Goal: Task Accomplishment & Management: Manage account settings

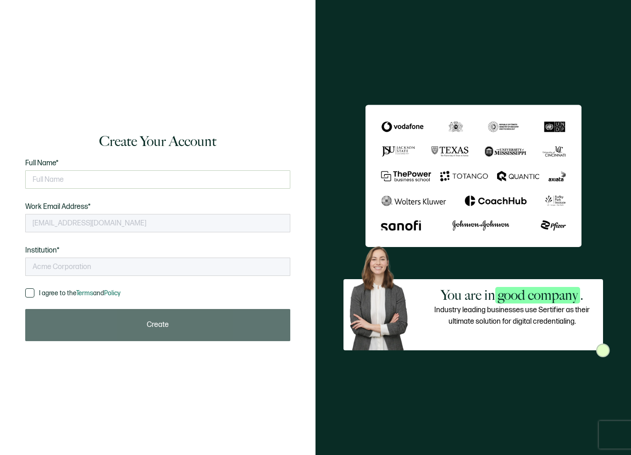
type input "Smart Education Alliance Group"
click at [61, 184] on input "text" at bounding box center [157, 179] width 265 height 18
type input "Miriam Delgado"
click at [33, 293] on span at bounding box center [29, 292] width 9 height 9
click at [34, 288] on input "I agree to the Terms and Policy" at bounding box center [34, 288] width 0 height 0
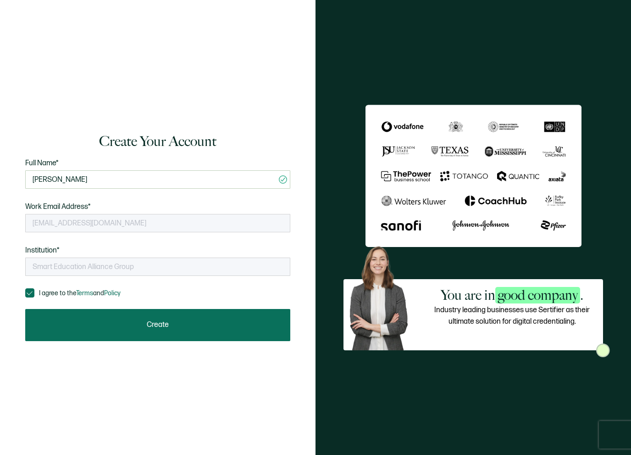
click at [188, 328] on button "Create" at bounding box center [157, 325] width 265 height 32
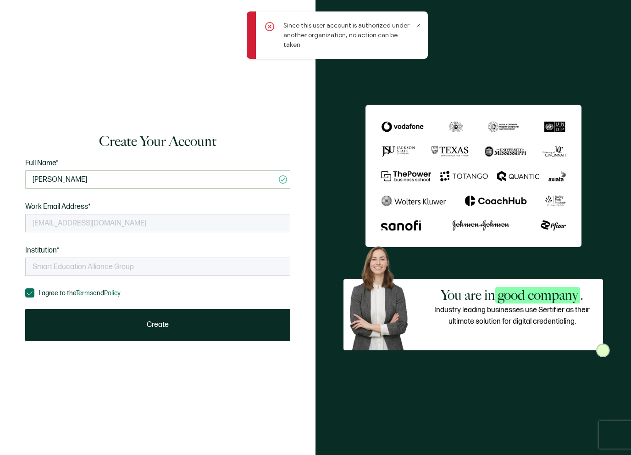
click at [422, 28] on div "Since this user account is authorized under another organization, no action can…" at bounding box center [337, 34] width 181 height 47
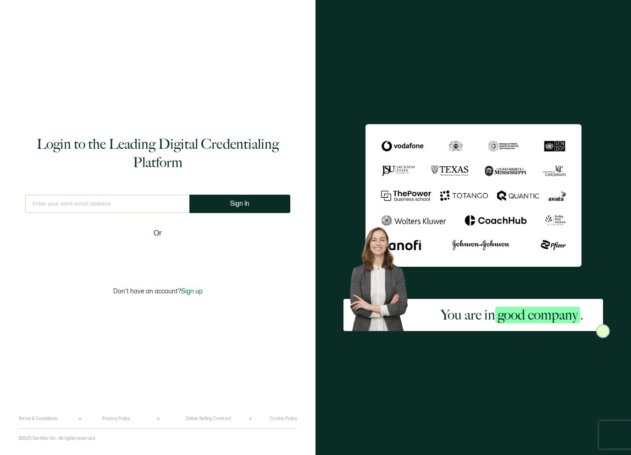
click at [101, 207] on input "text" at bounding box center [107, 204] width 164 height 18
type input "[EMAIL_ADDRESS][DOMAIN_NAME]"
click at [247, 209] on button "Sign In" at bounding box center [240, 204] width 101 height 18
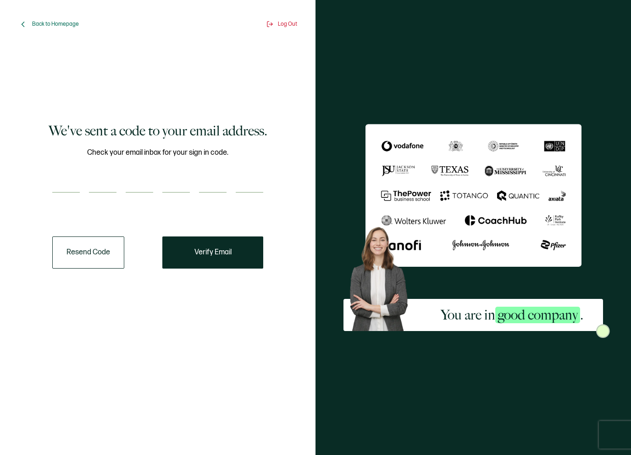
click at [57, 176] on input "number" at bounding box center [66, 183] width 28 height 18
paste input "7"
type input "7"
type input "9"
type input "4"
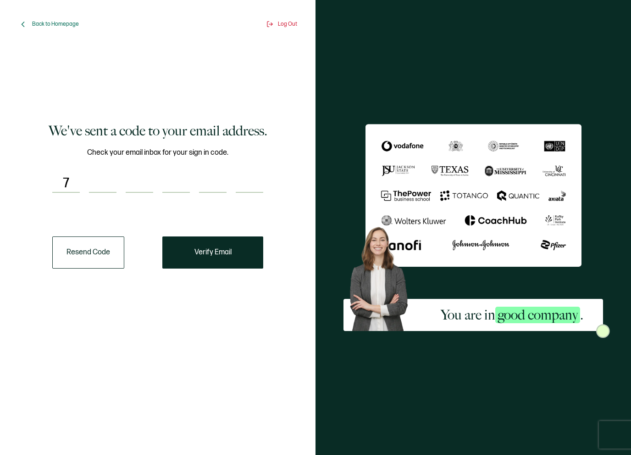
type input "2"
type input "6"
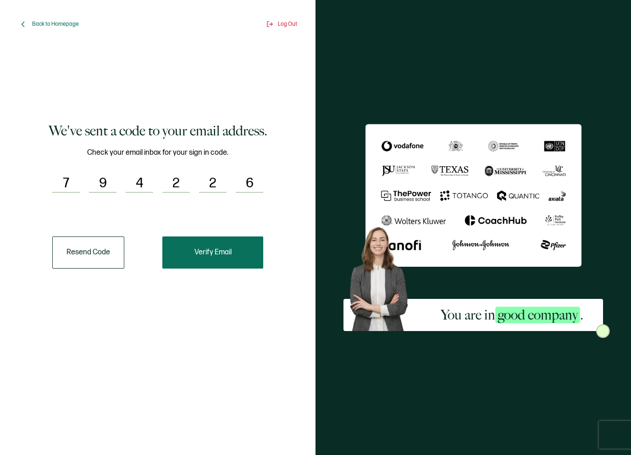
click at [218, 258] on button "Verify Email" at bounding box center [212, 252] width 101 height 32
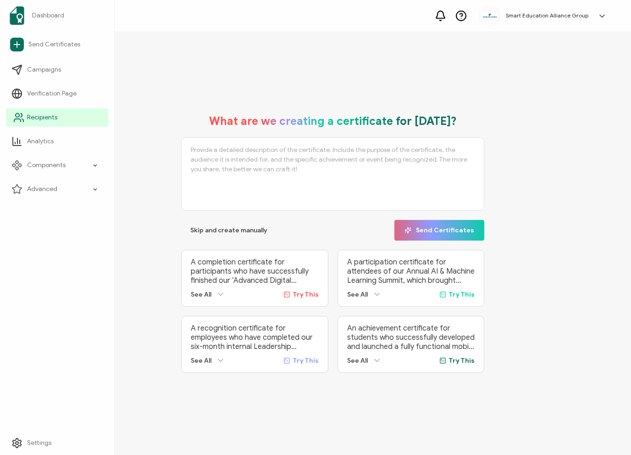
click at [45, 117] on span "Recipients" at bounding box center [42, 117] width 30 height 9
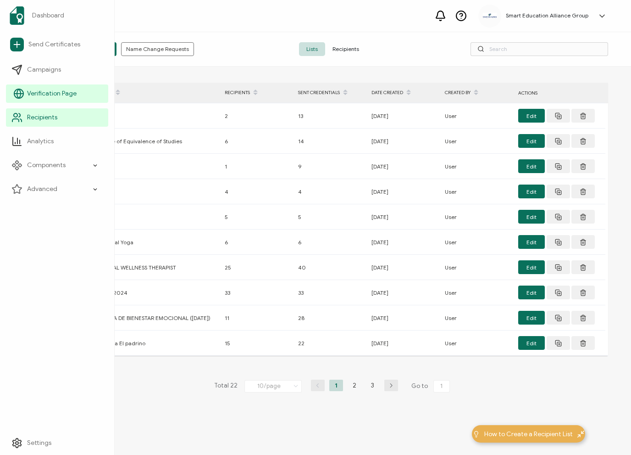
click at [26, 95] on link "Verification Page" at bounding box center [57, 93] width 102 height 18
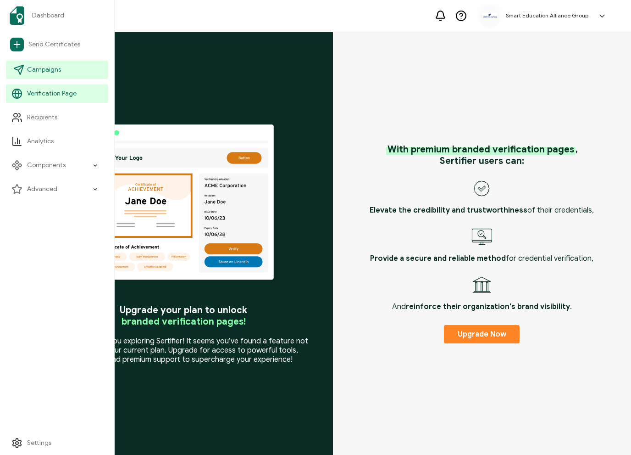
click at [37, 71] on span "Campaigns" at bounding box center [44, 69] width 34 height 9
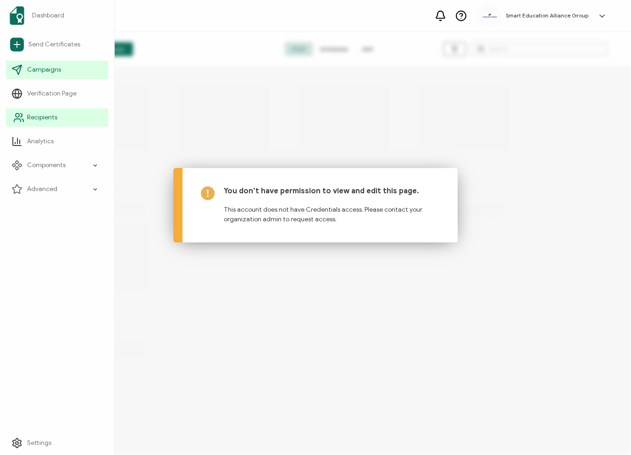
click at [51, 114] on span "Recipients" at bounding box center [42, 117] width 30 height 9
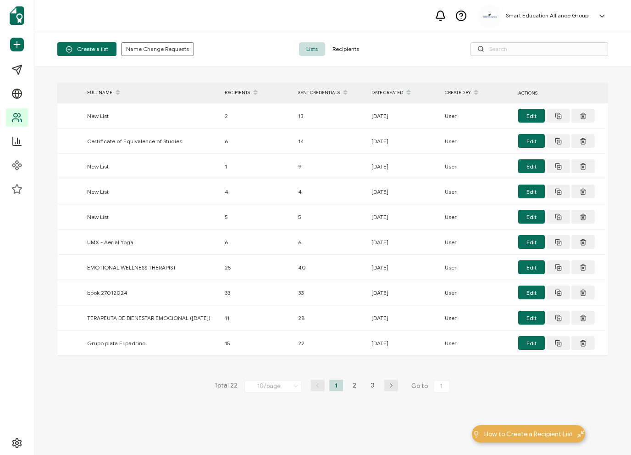
click at [353, 50] on span "Recipients" at bounding box center [345, 49] width 41 height 14
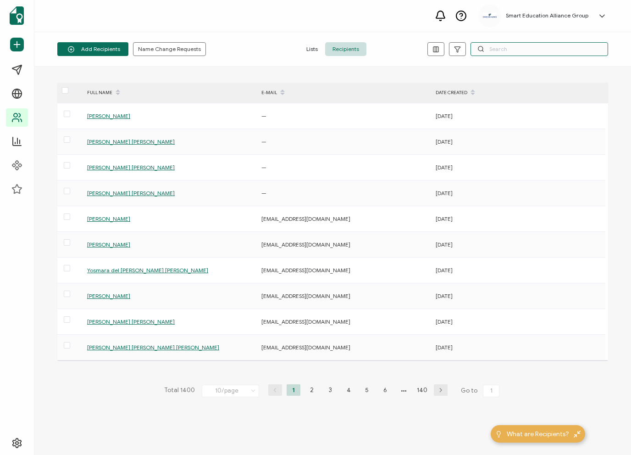
click at [494, 52] on input "text" at bounding box center [540, 49] width 138 height 14
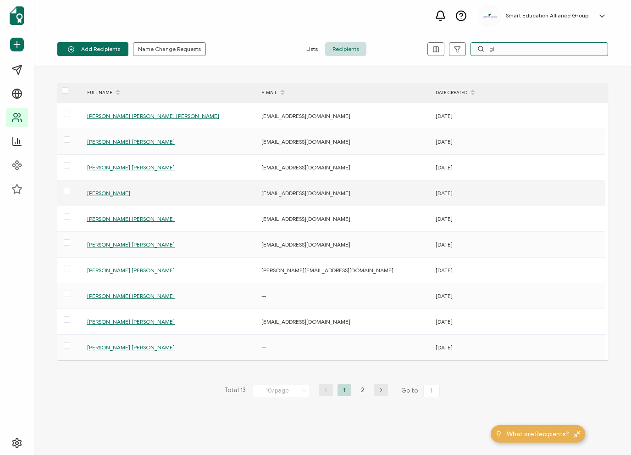
type input "gil"
click at [130, 190] on span "Gilda Katiuska Zambrano Faubla​" at bounding box center [108, 193] width 43 height 7
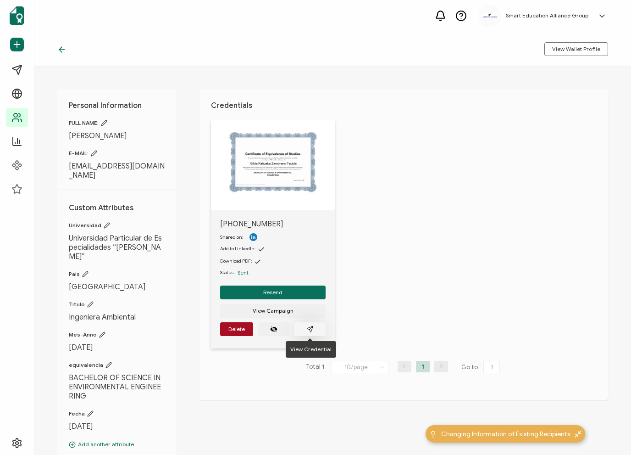
click at [309, 329] on icon "paper plane outline" at bounding box center [310, 328] width 7 height 7
